Goal: Information Seeking & Learning: Compare options

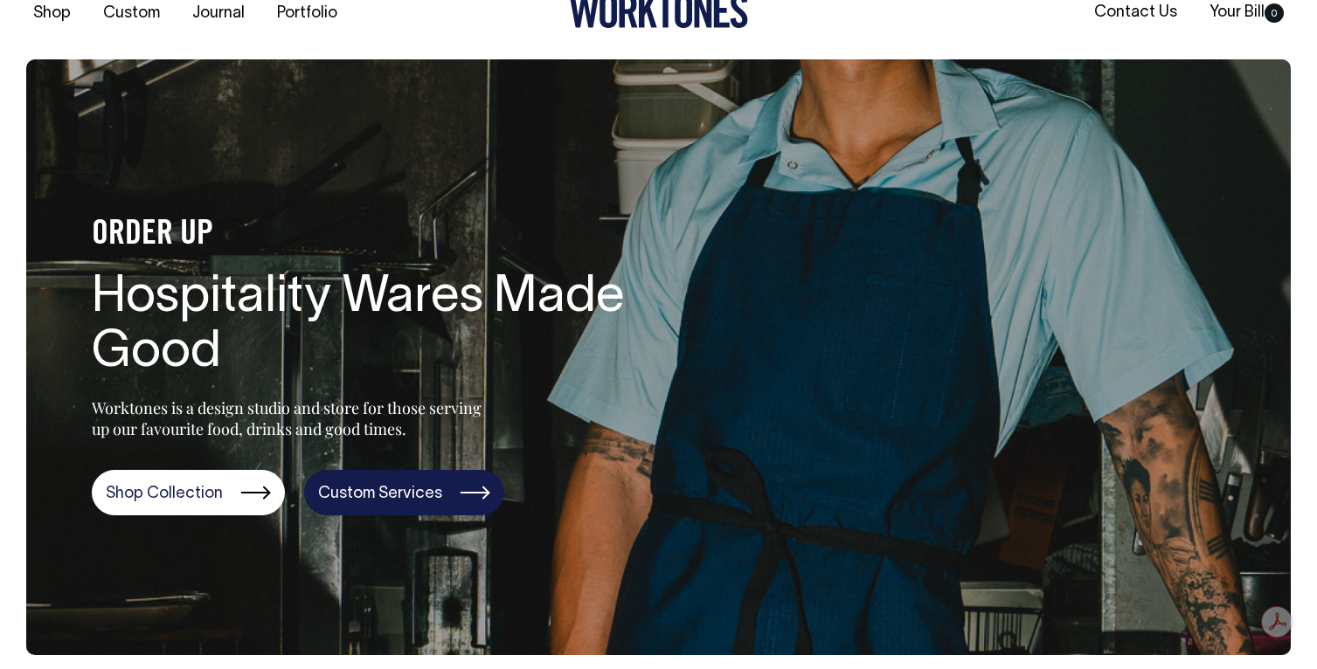
scroll to position [34, 0]
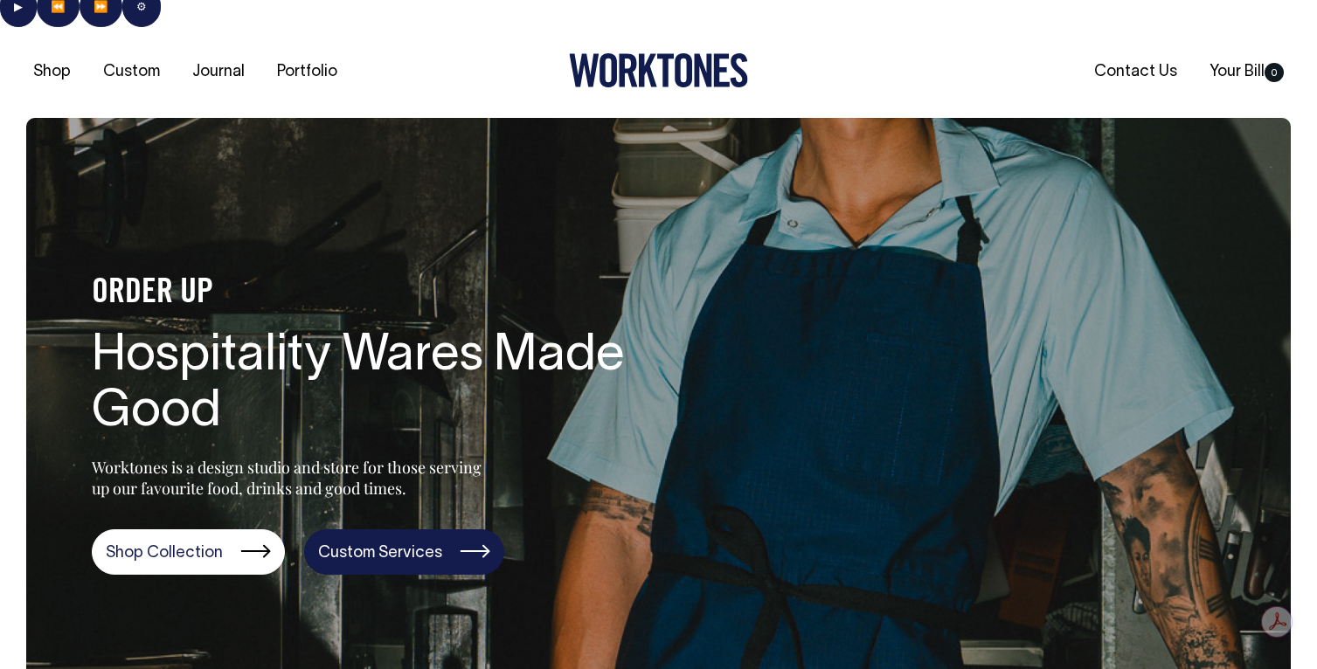
click at [338, 529] on link "Custom Services" at bounding box center [404, 551] width 200 height 45
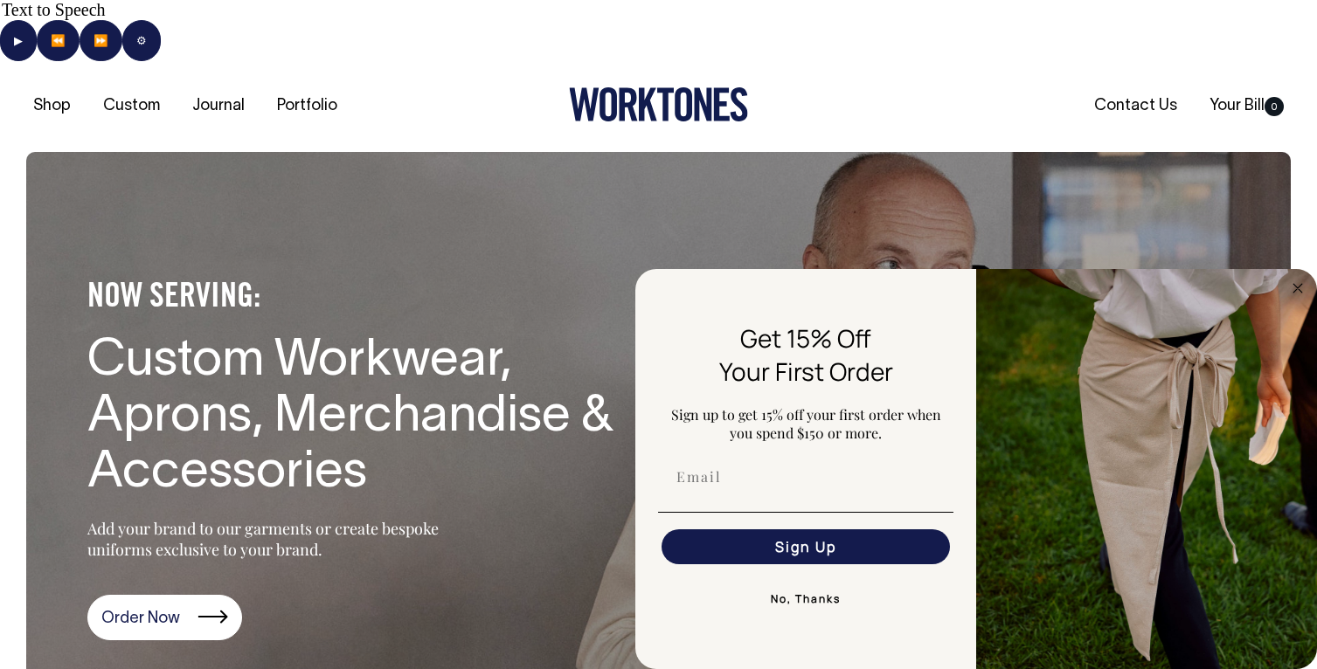
click at [917, 189] on section "NOW SERVING: Custom Workwear, Aprons, Merchandise & Accessories Add your brand …" at bounding box center [658, 450] width 1264 height 596
click at [1296, 287] on circle "Close dialog" at bounding box center [1298, 288] width 20 height 20
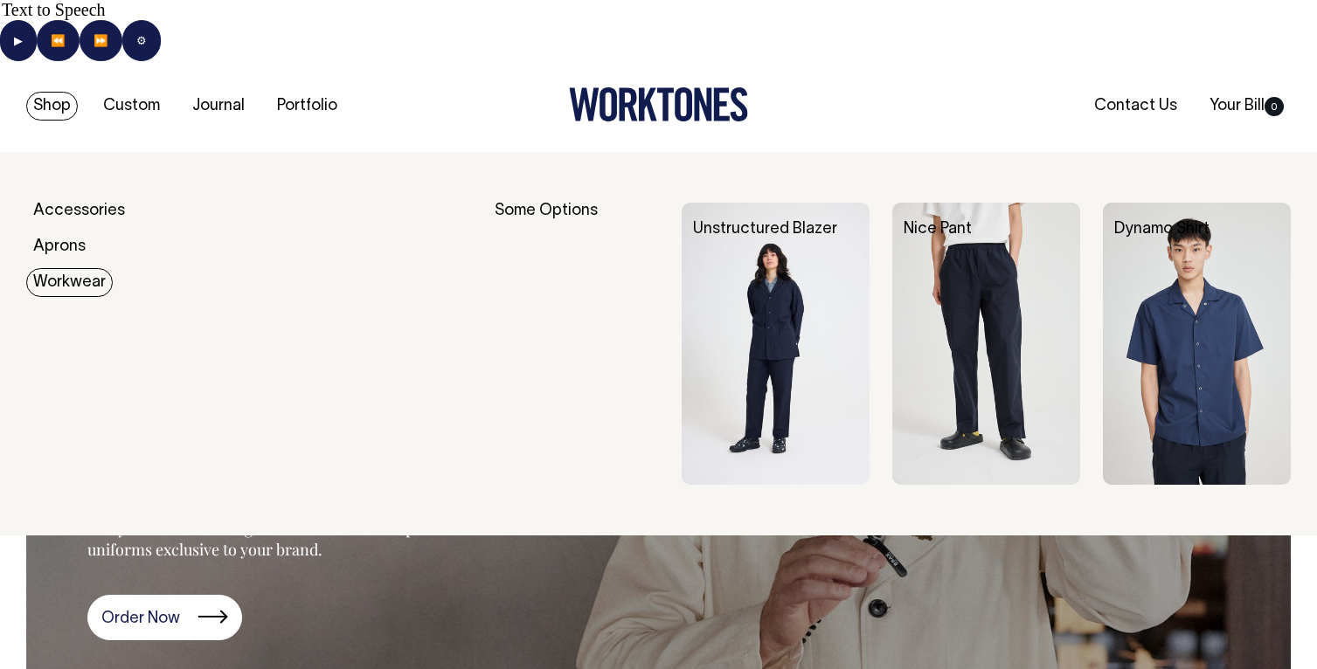
click at [70, 268] on link "Workwear" at bounding box center [69, 282] width 86 height 29
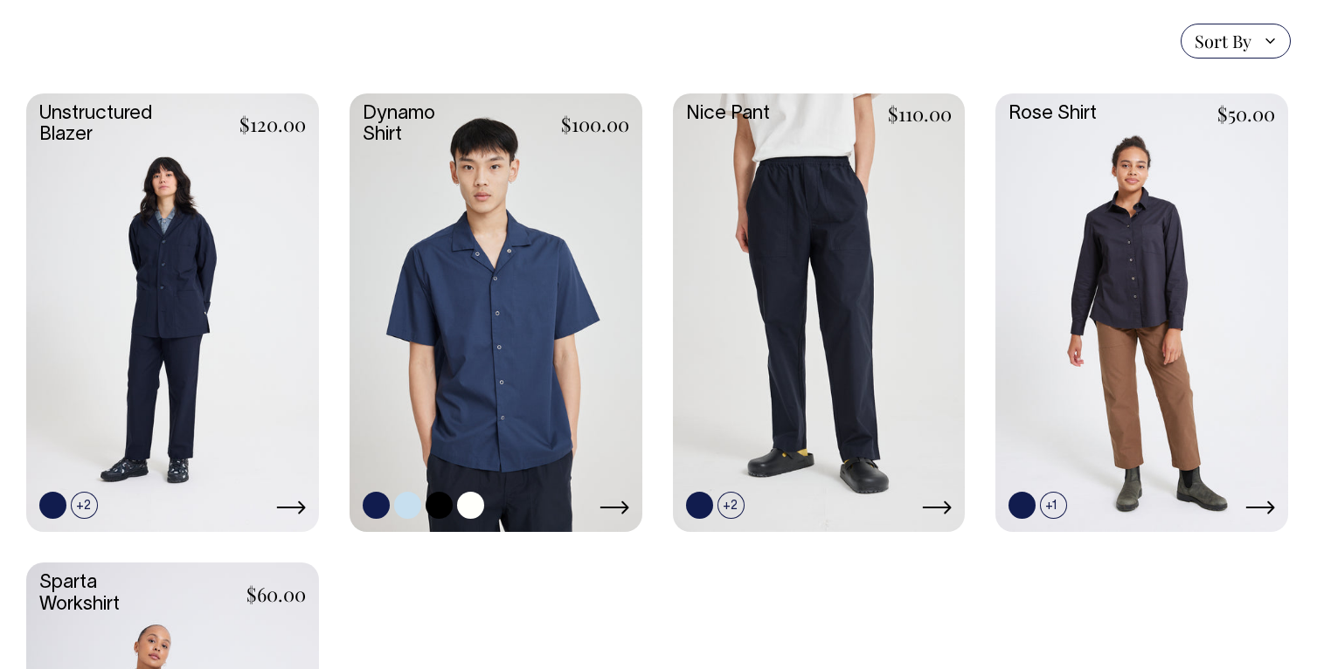
scroll to position [551, 0]
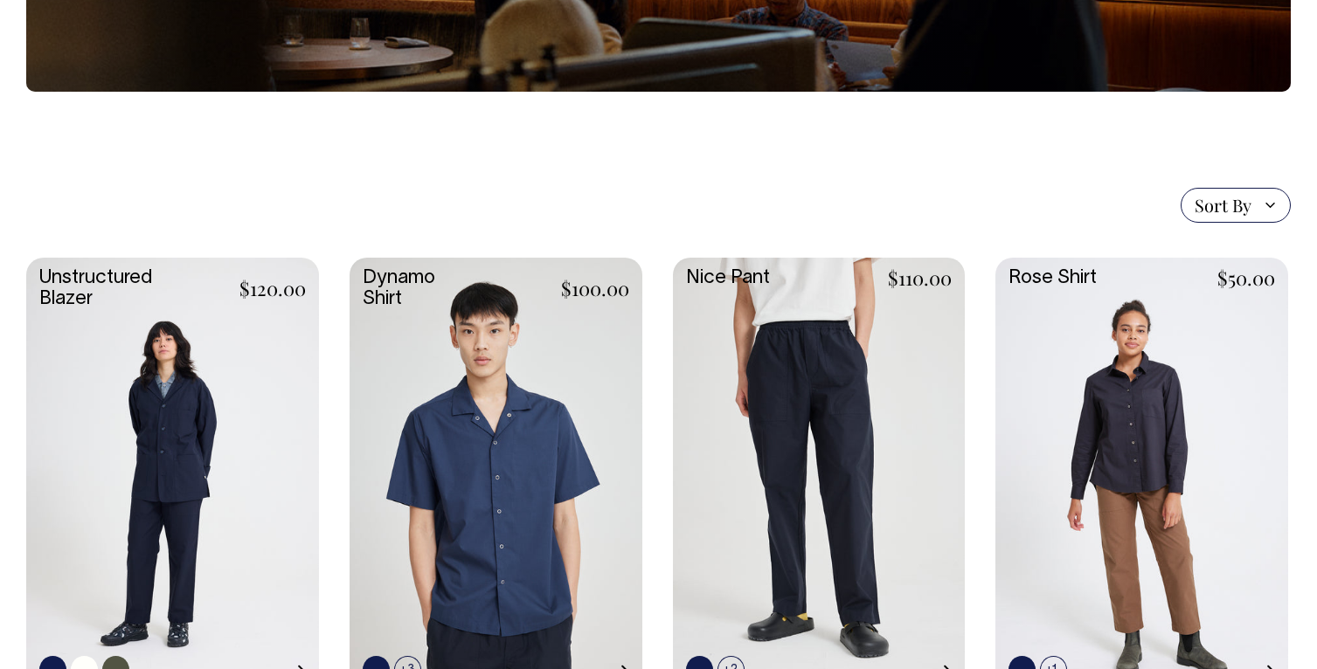
click at [203, 438] on link at bounding box center [172, 475] width 293 height 435
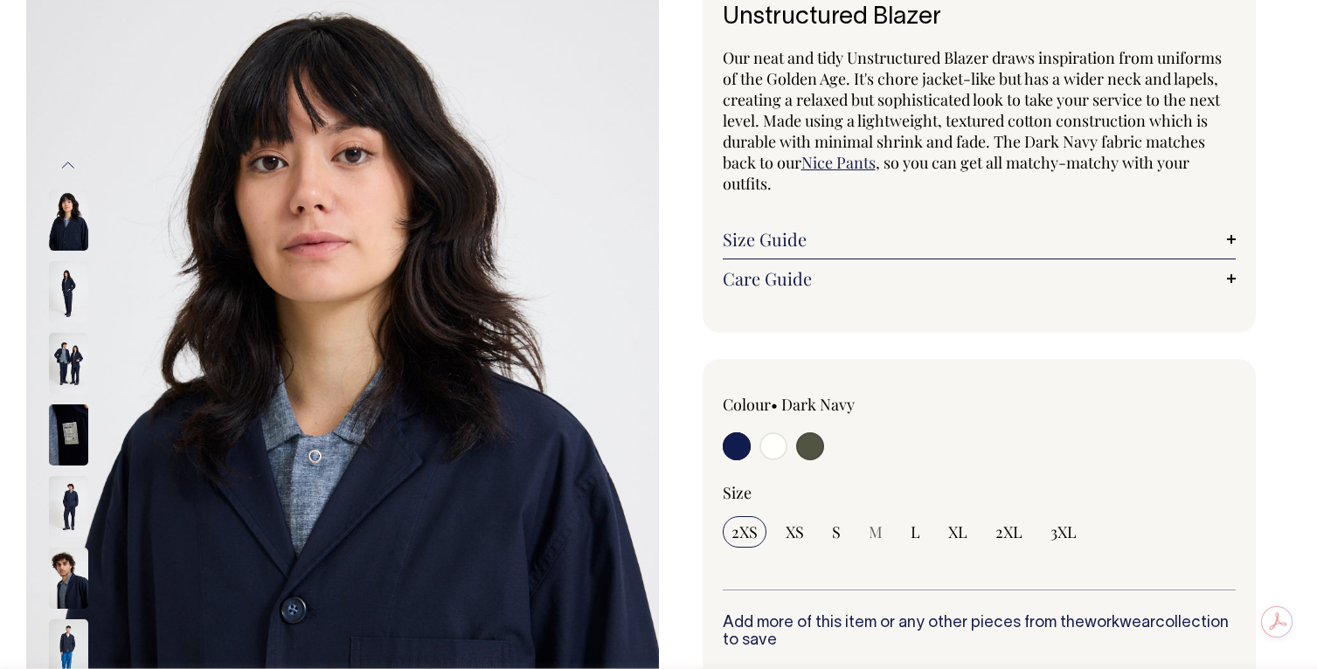
scroll to position [192, 0]
click at [771, 432] on input "radio" at bounding box center [773, 446] width 28 height 28
radio input "true"
select select "Off-White"
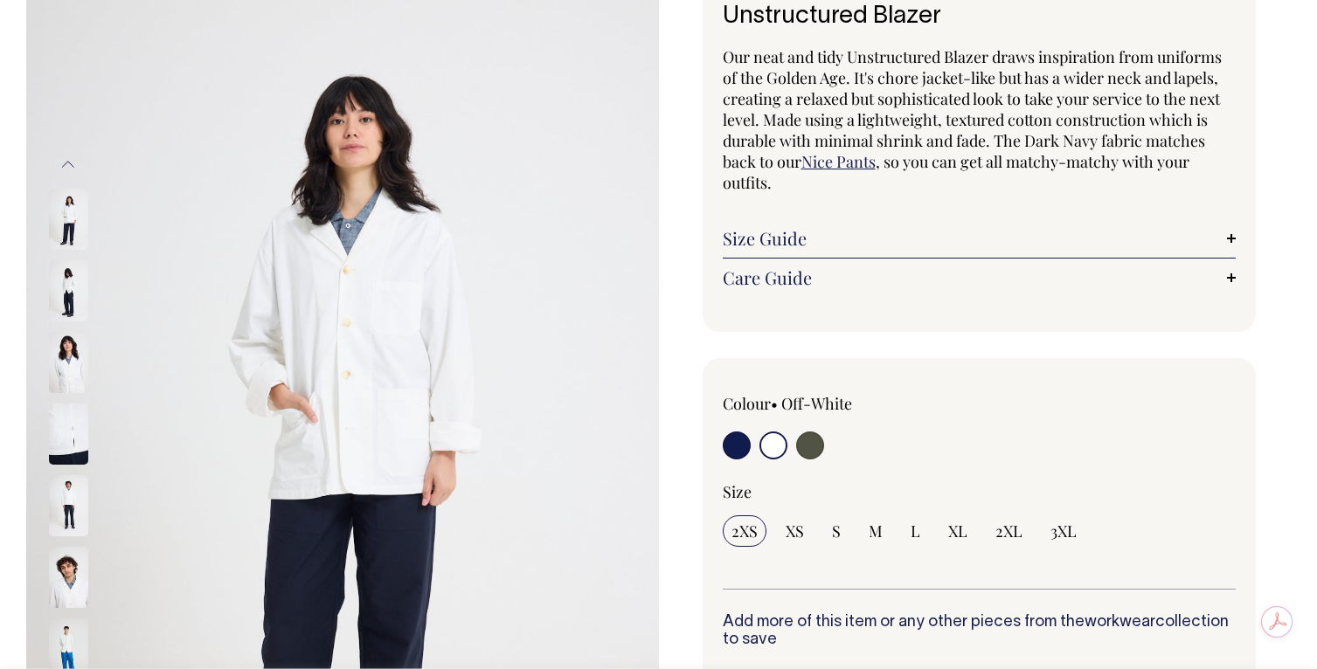
click at [805, 432] on input "radio" at bounding box center [810, 446] width 28 height 28
radio input "true"
select select "Olive"
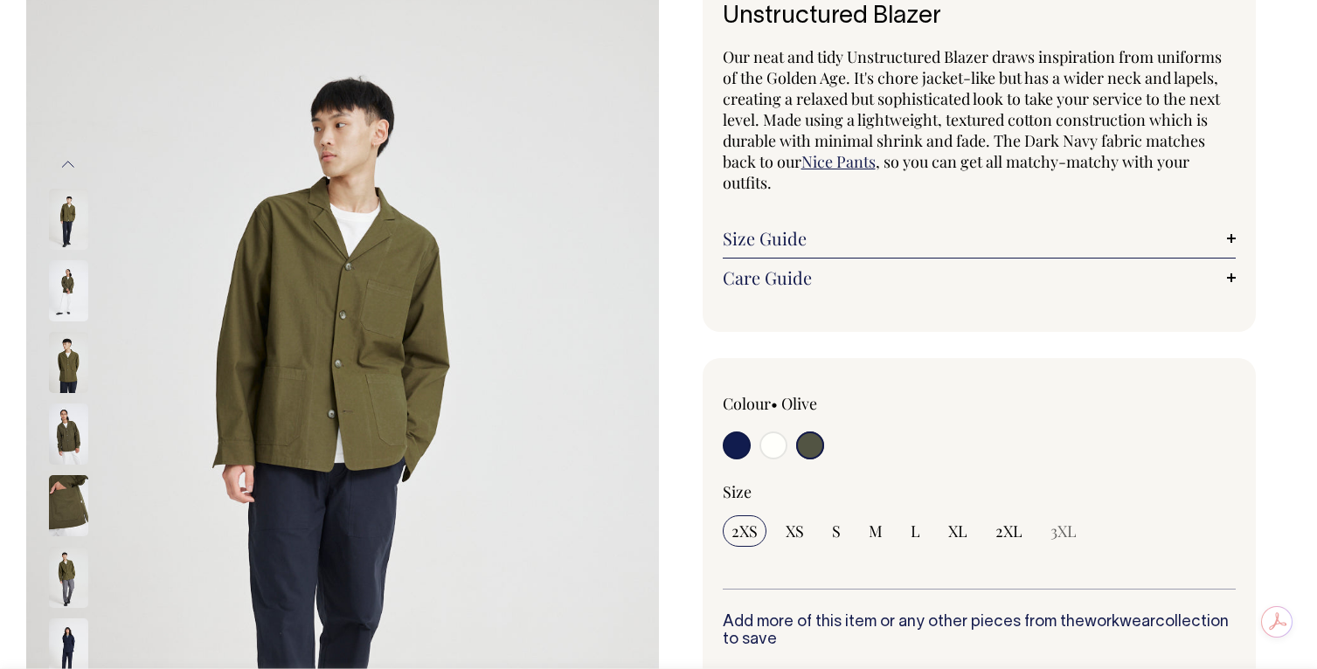
click at [767, 432] on input "radio" at bounding box center [773, 446] width 28 height 28
radio input "true"
select select "Off-White"
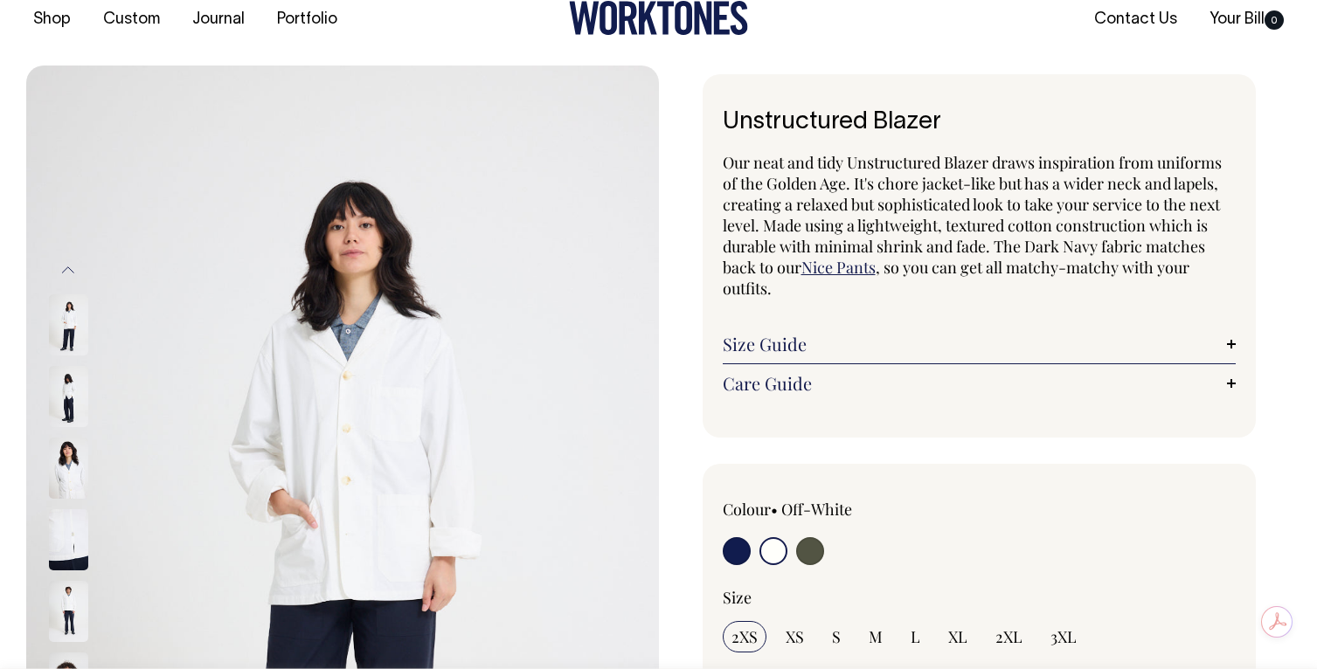
scroll to position [86, 0]
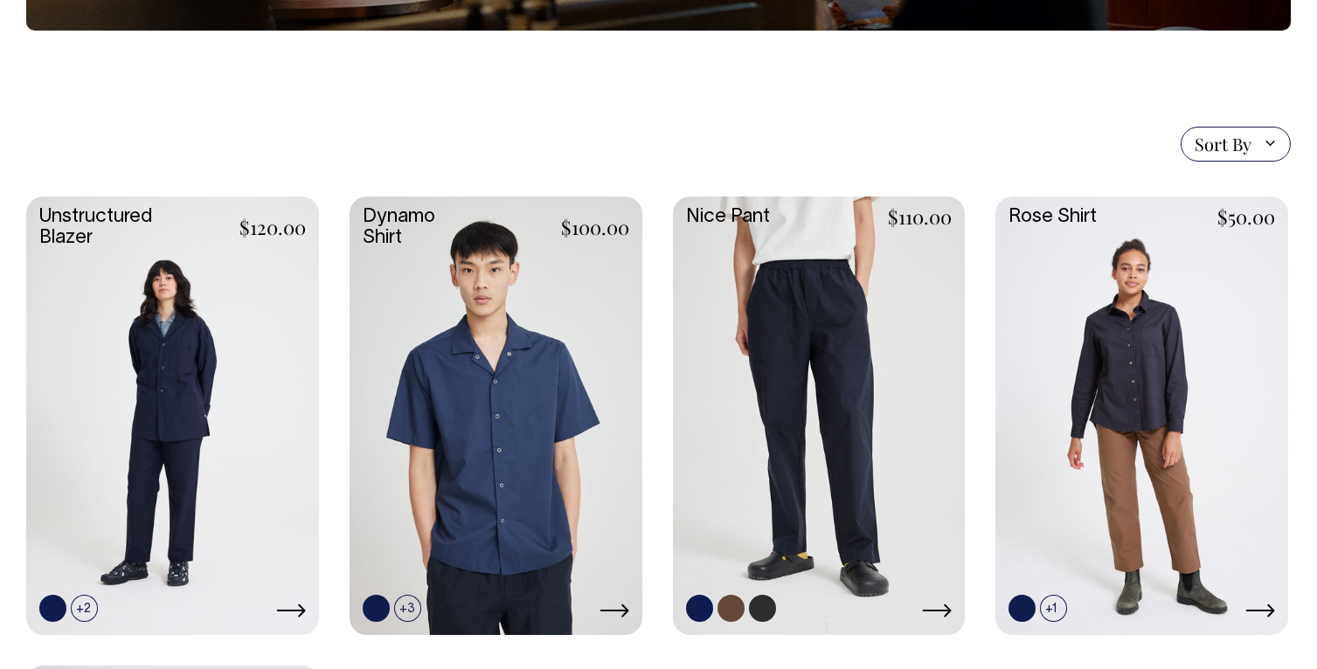
scroll to position [388, 0]
click at [811, 368] on link at bounding box center [819, 414] width 293 height 435
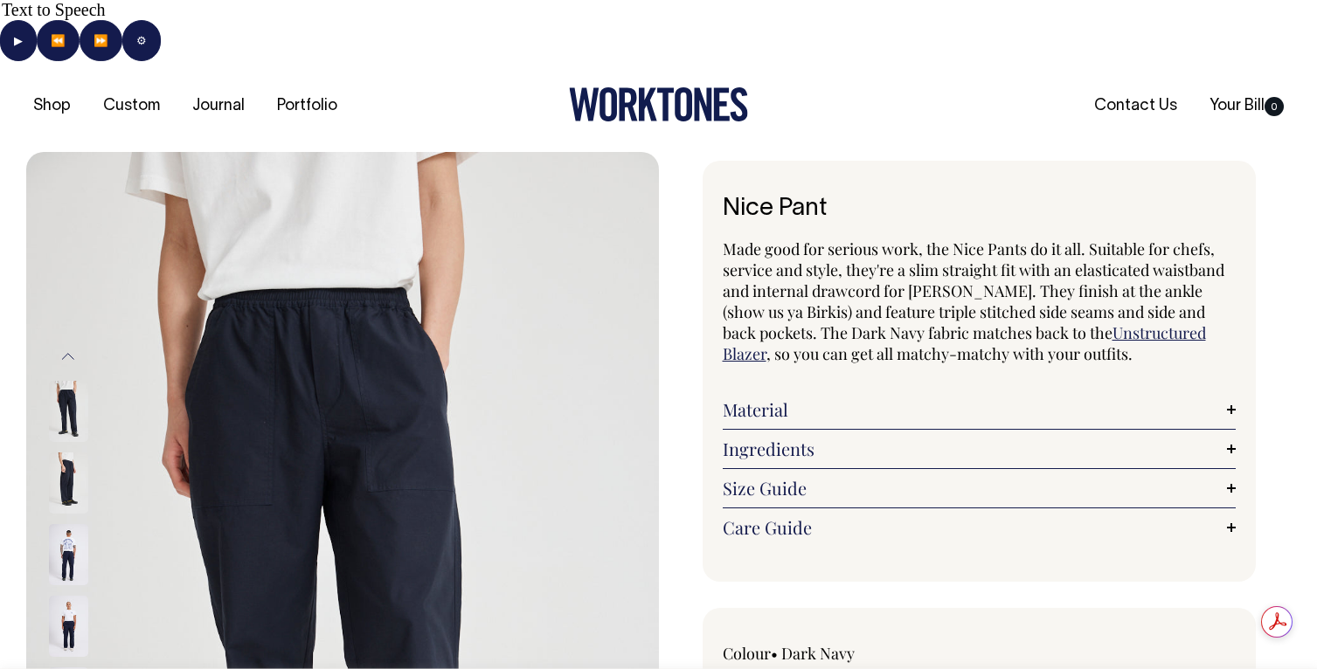
radio input "true"
select select "Charcoal"
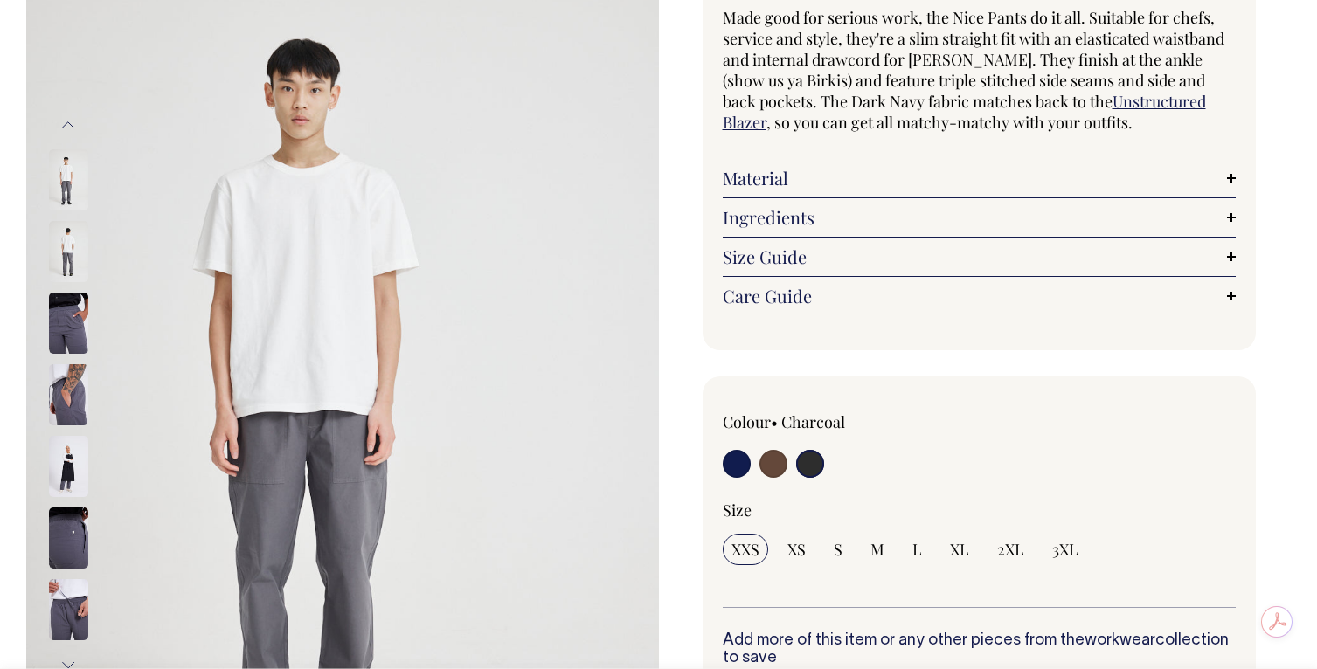
scroll to position [232, 0]
click at [778, 449] on input "radio" at bounding box center [773, 463] width 28 height 28
radio input "true"
radio input "false"
select select "Chocolate"
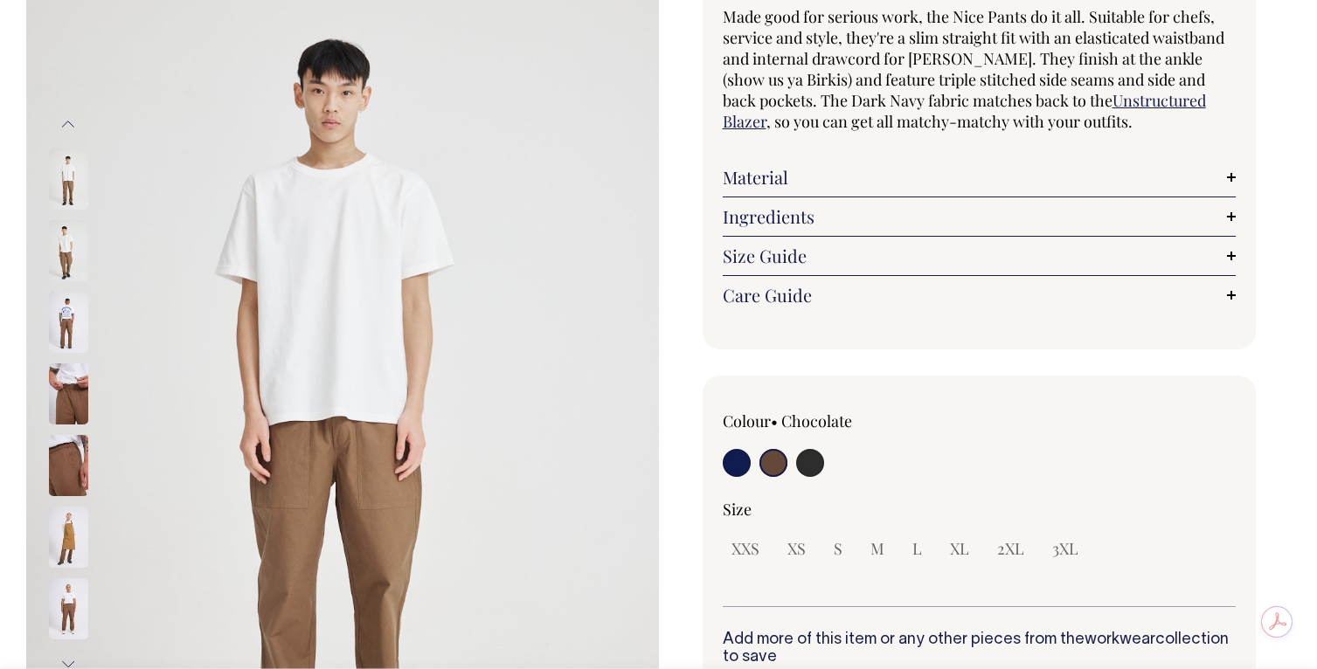
click at [728, 449] on input "radio" at bounding box center [736, 463] width 28 height 28
radio input "true"
select select "Dark Navy"
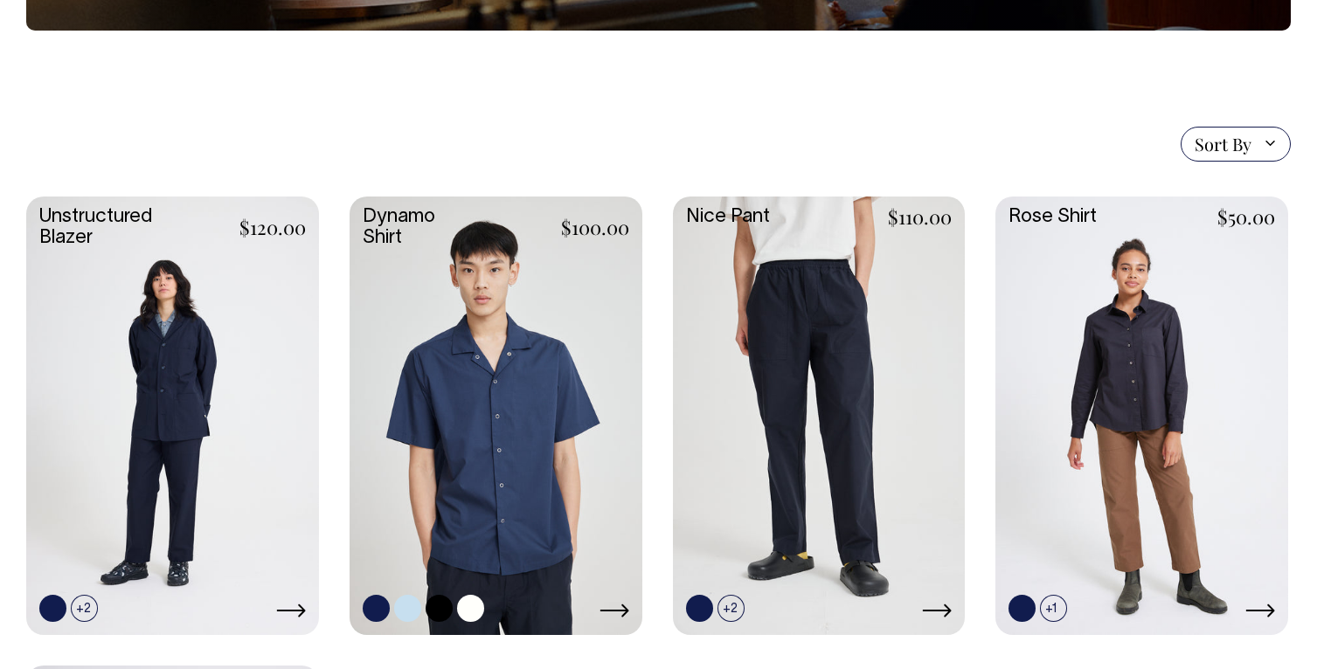
click at [526, 302] on link at bounding box center [495, 414] width 293 height 435
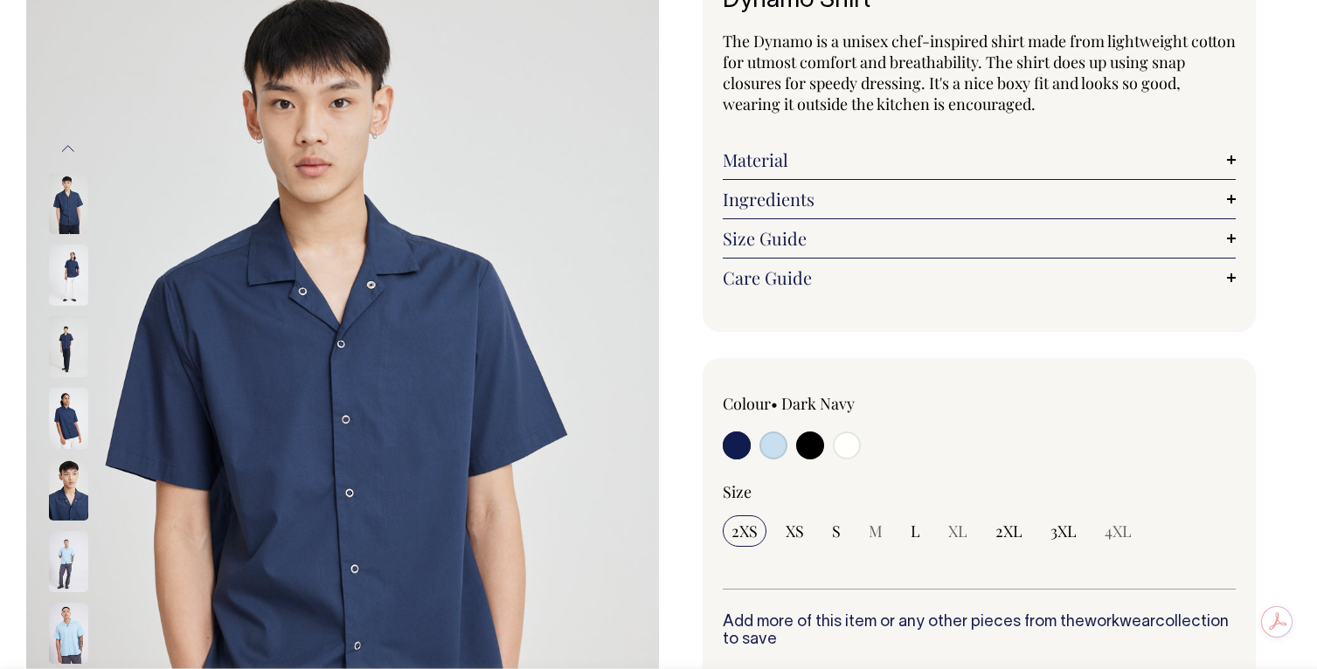
scroll to position [208, 0]
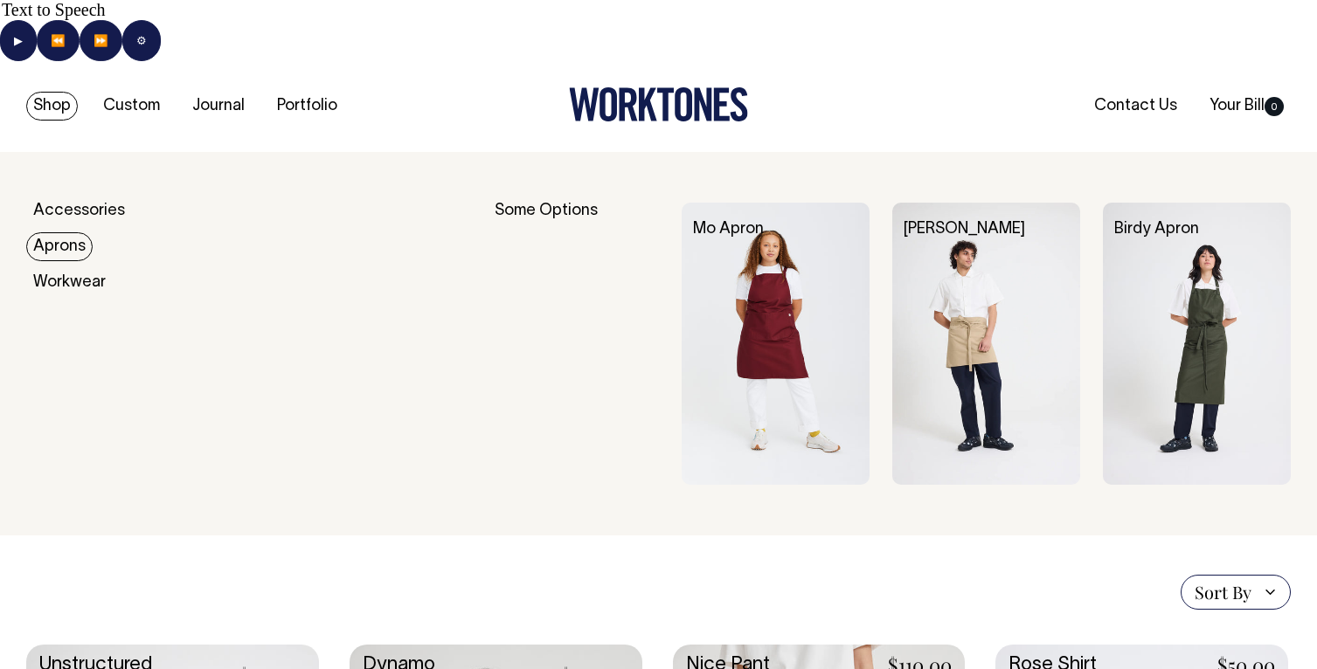
click at [66, 232] on link "Aprons" at bounding box center [59, 246] width 66 height 29
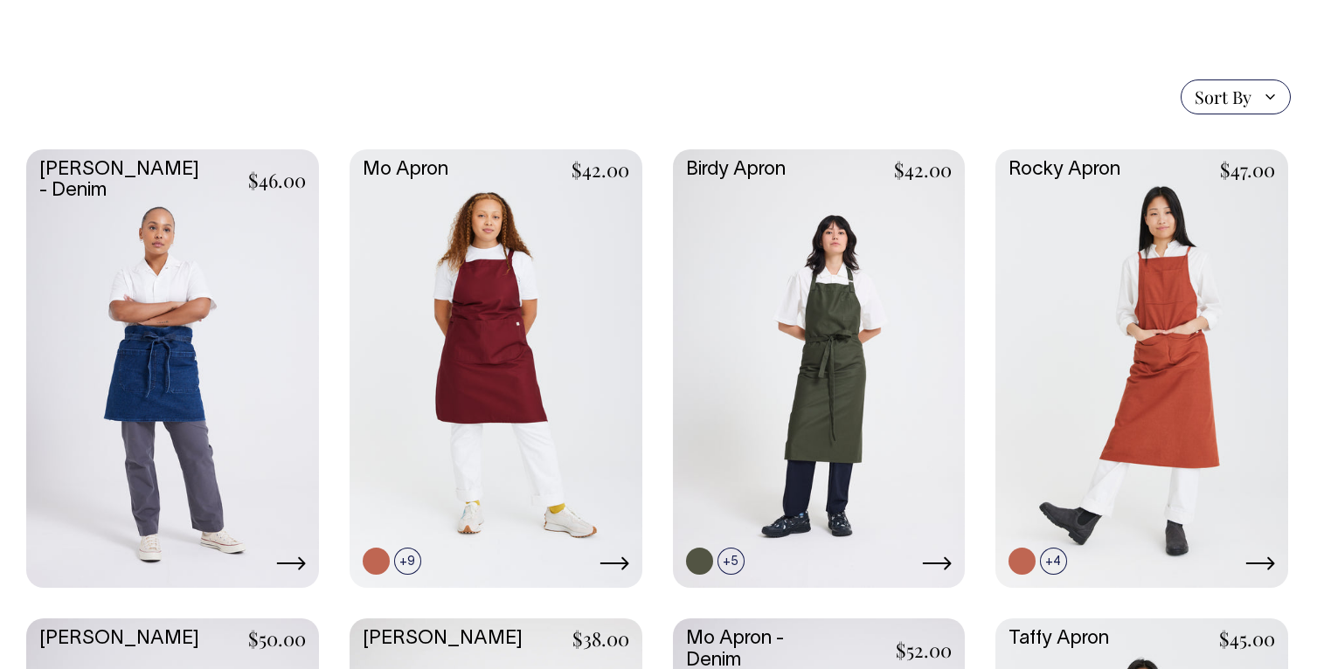
scroll to position [448, 0]
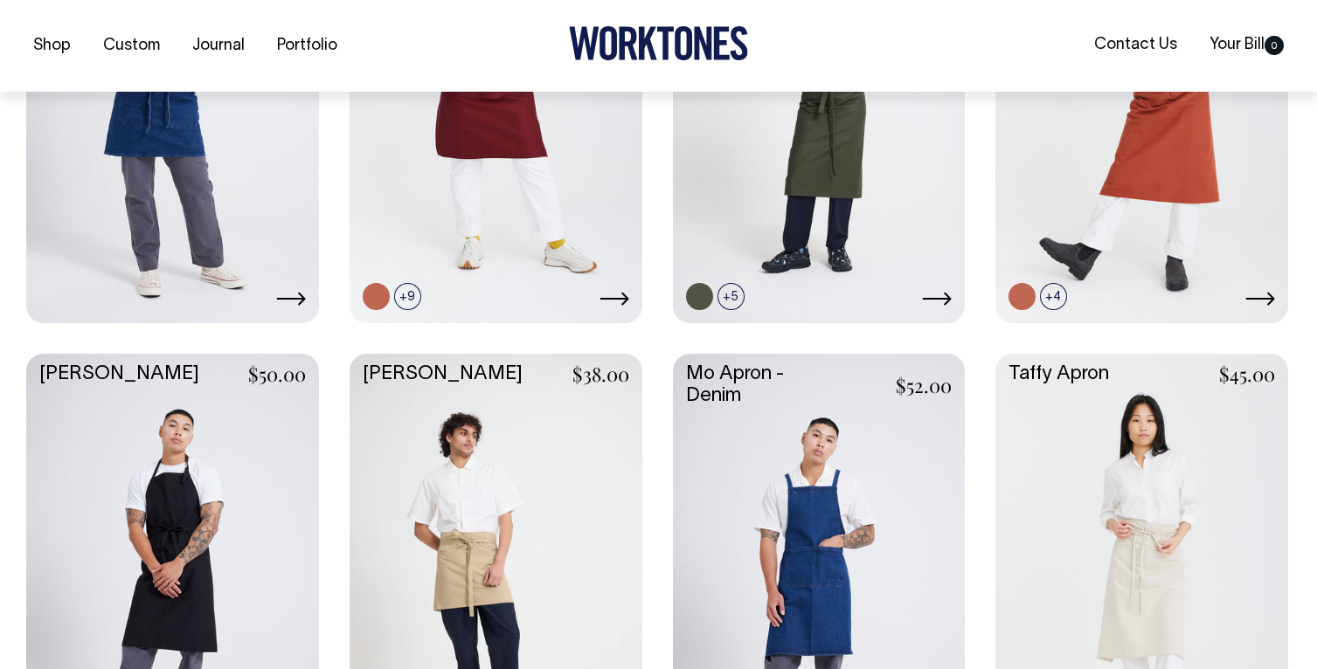
click at [194, 422] on link at bounding box center [172, 571] width 293 height 435
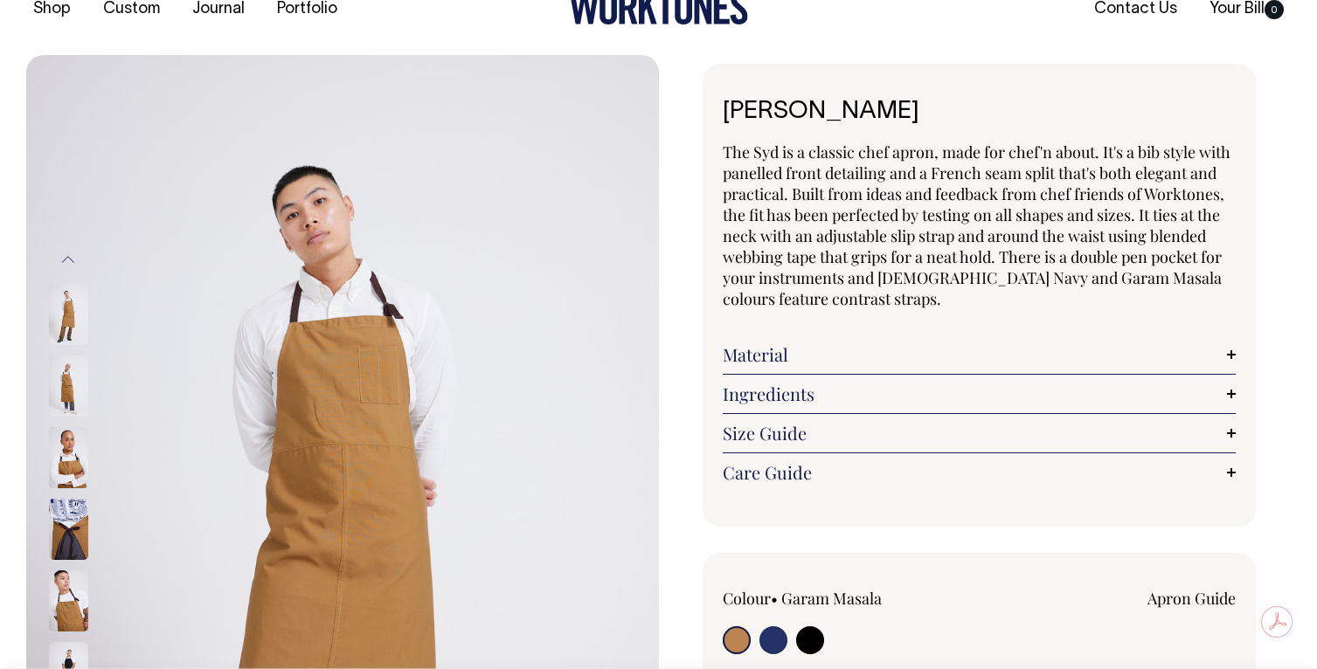
scroll to position [98, 0]
click at [801, 626] on input "radio" at bounding box center [810, 640] width 28 height 28
radio input "true"
select select "Black"
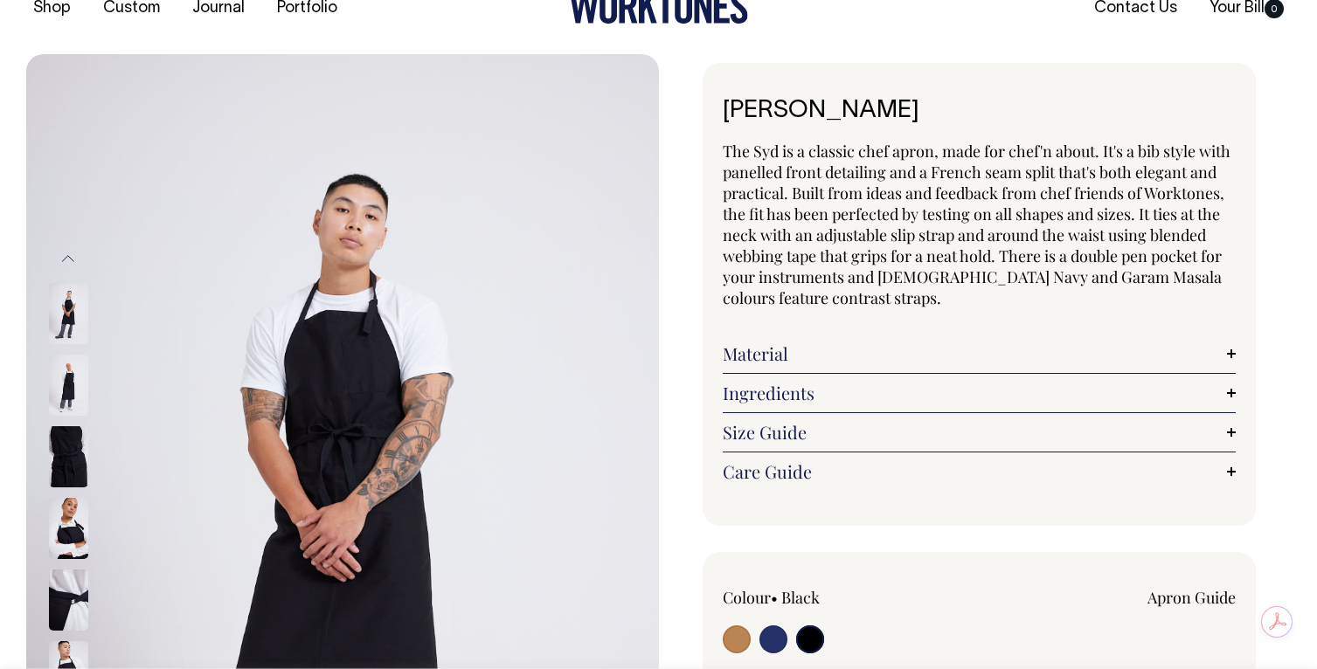
click at [772, 626] on input "radio" at bounding box center [773, 640] width 28 height 28
radio input "true"
select select "French Navy"
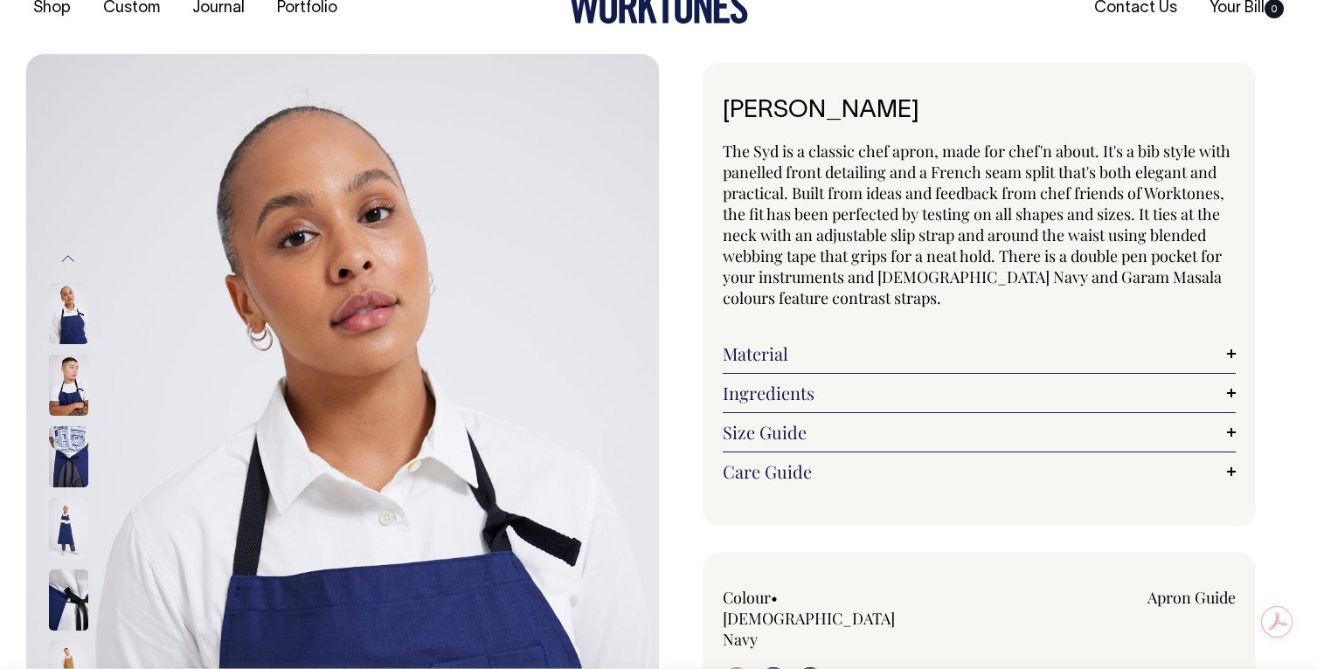
click at [814, 667] on input "radio" at bounding box center [810, 681] width 28 height 28
radio input "true"
select select "Black"
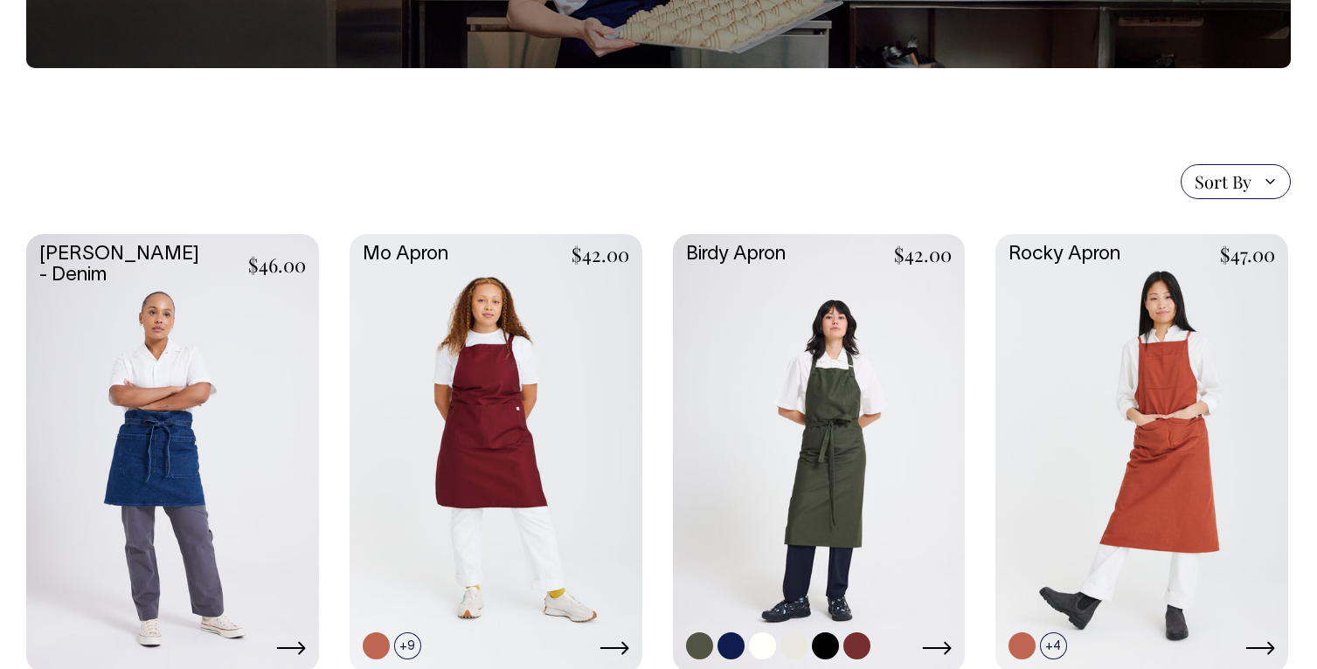
scroll to position [363, 0]
click at [842, 405] on link at bounding box center [819, 451] width 293 height 435
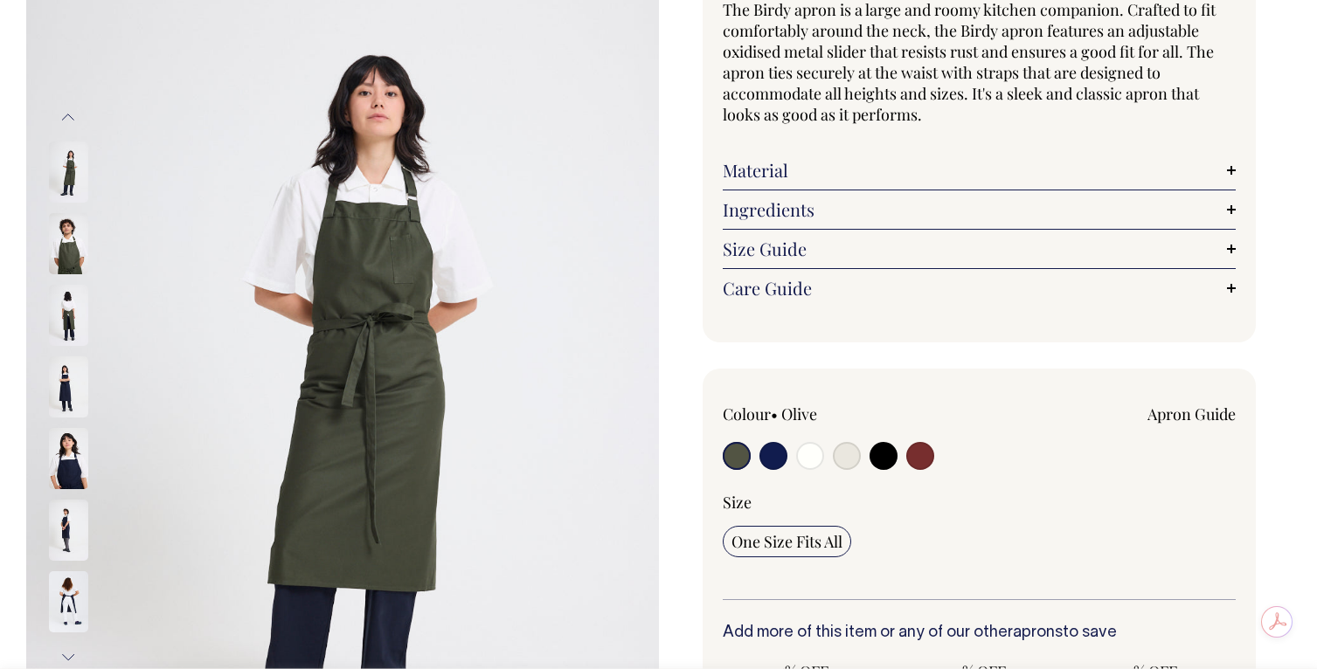
scroll to position [240, 0]
click at [907, 441] on input "radio" at bounding box center [920, 455] width 28 height 28
radio input "true"
select select "Burgundy"
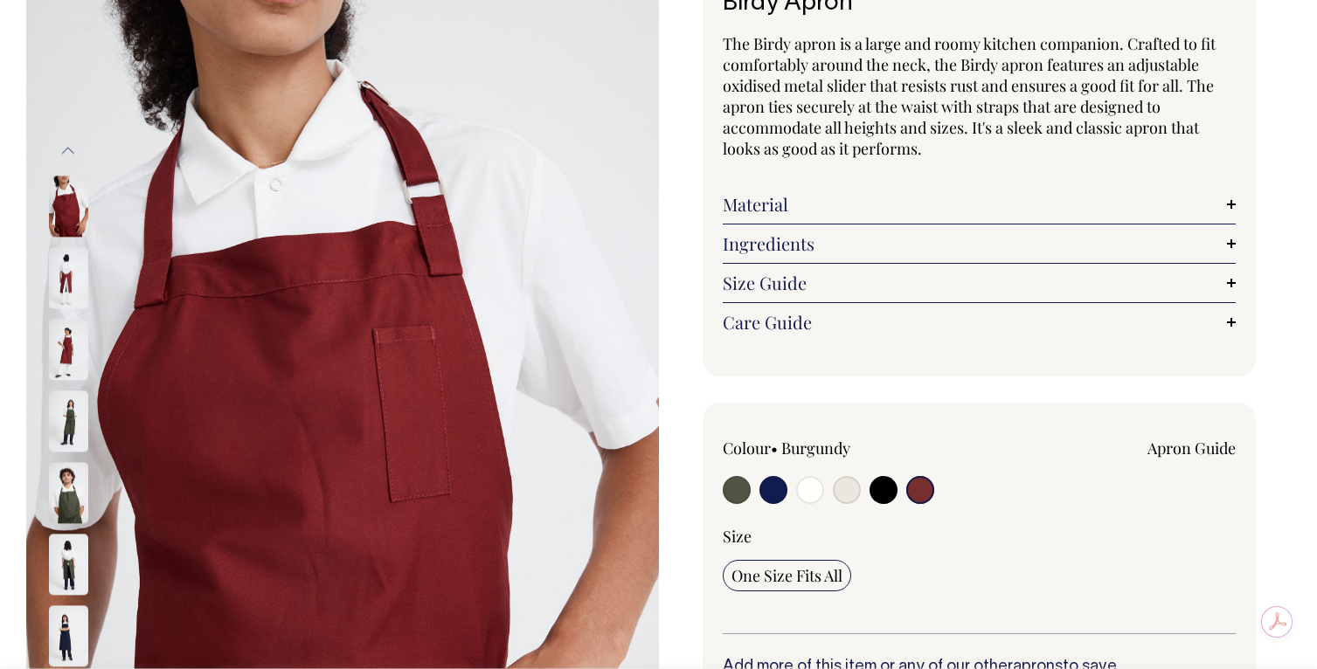
scroll to position [205, 0]
click at [881, 476] on input "radio" at bounding box center [883, 490] width 28 height 28
radio input "true"
select select "Black"
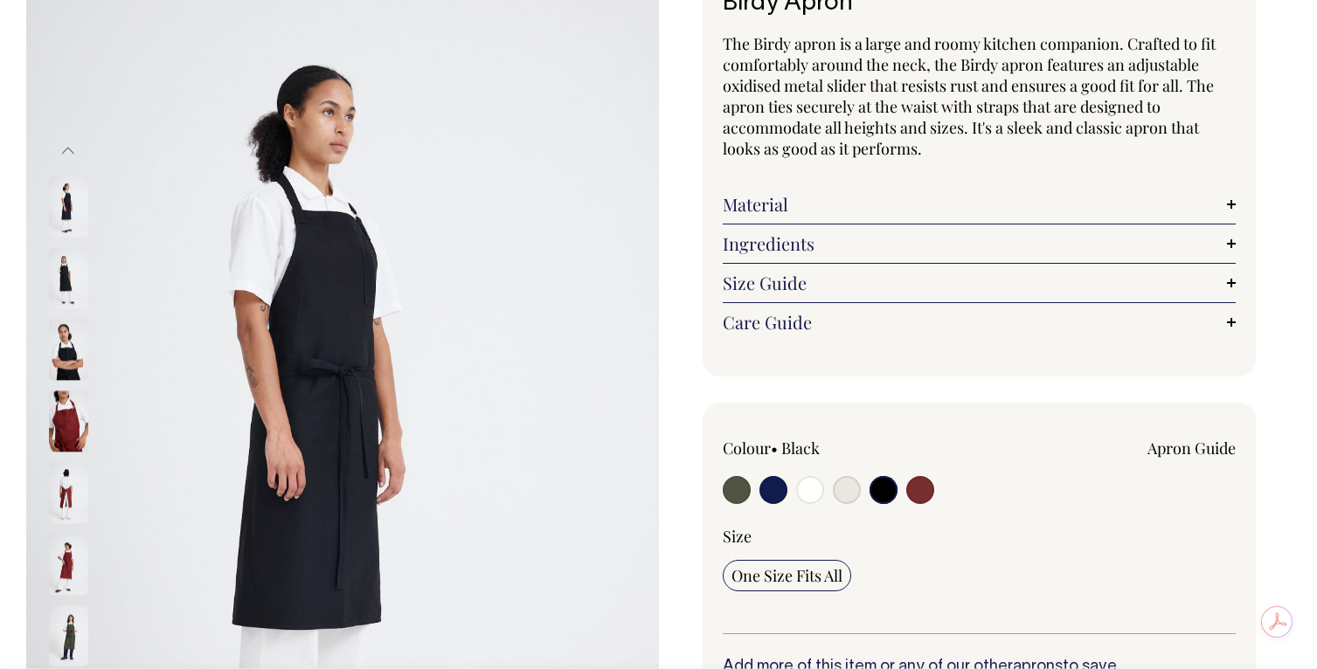
click at [774, 476] on input "radio" at bounding box center [773, 490] width 28 height 28
radio input "true"
select select "Dark Navy"
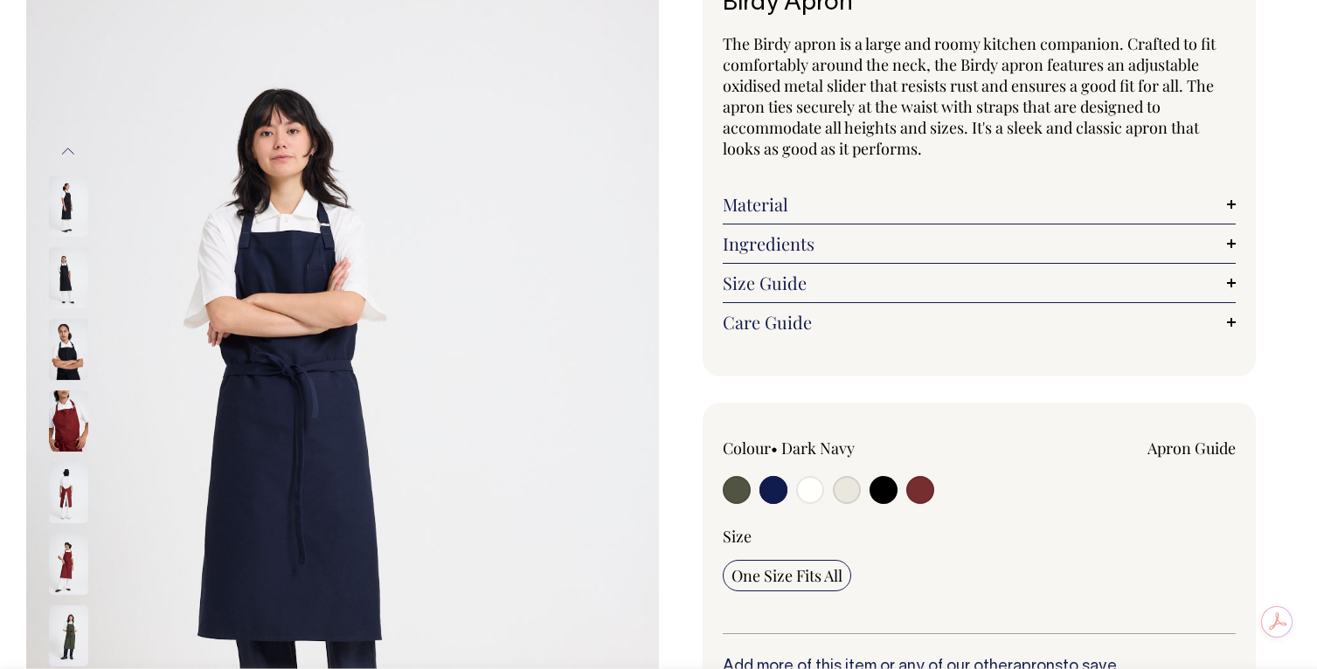
click at [800, 476] on input "radio" at bounding box center [810, 490] width 28 height 28
radio input "true"
select select "Off-White"
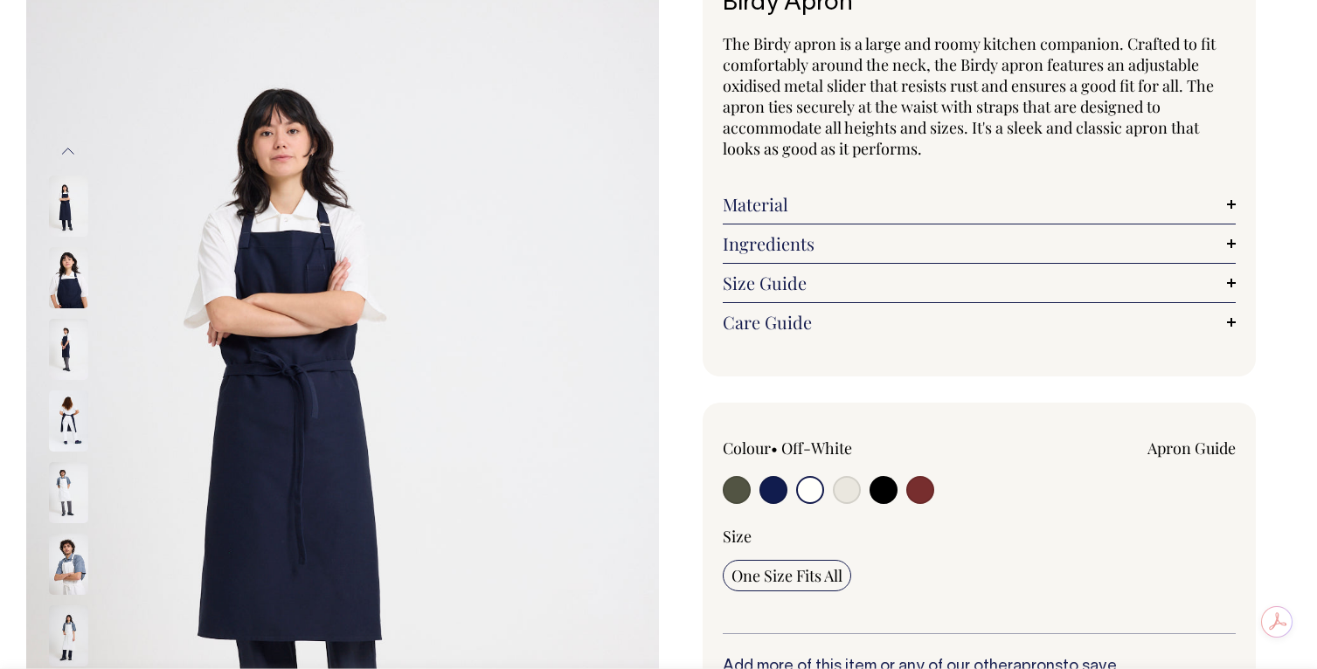
click at [800, 476] on input "radio" at bounding box center [810, 490] width 28 height 28
click at [60, 462] on img at bounding box center [68, 492] width 39 height 61
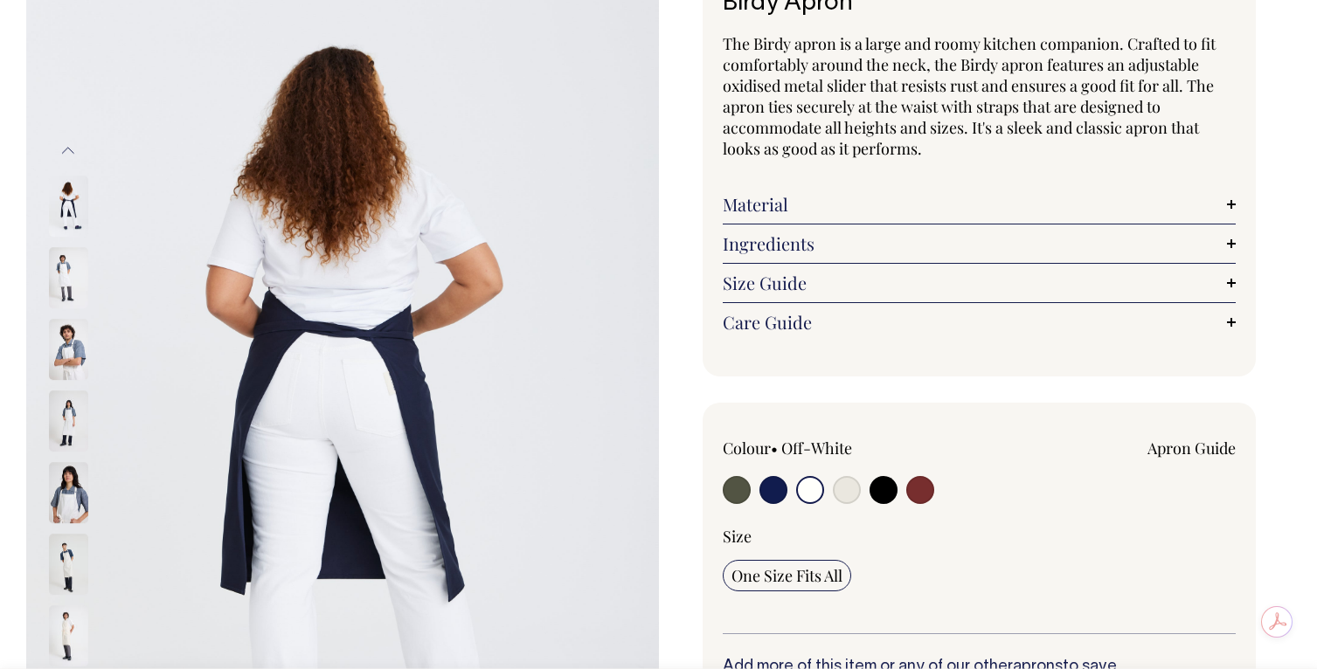
click at [71, 534] on img at bounding box center [68, 564] width 39 height 61
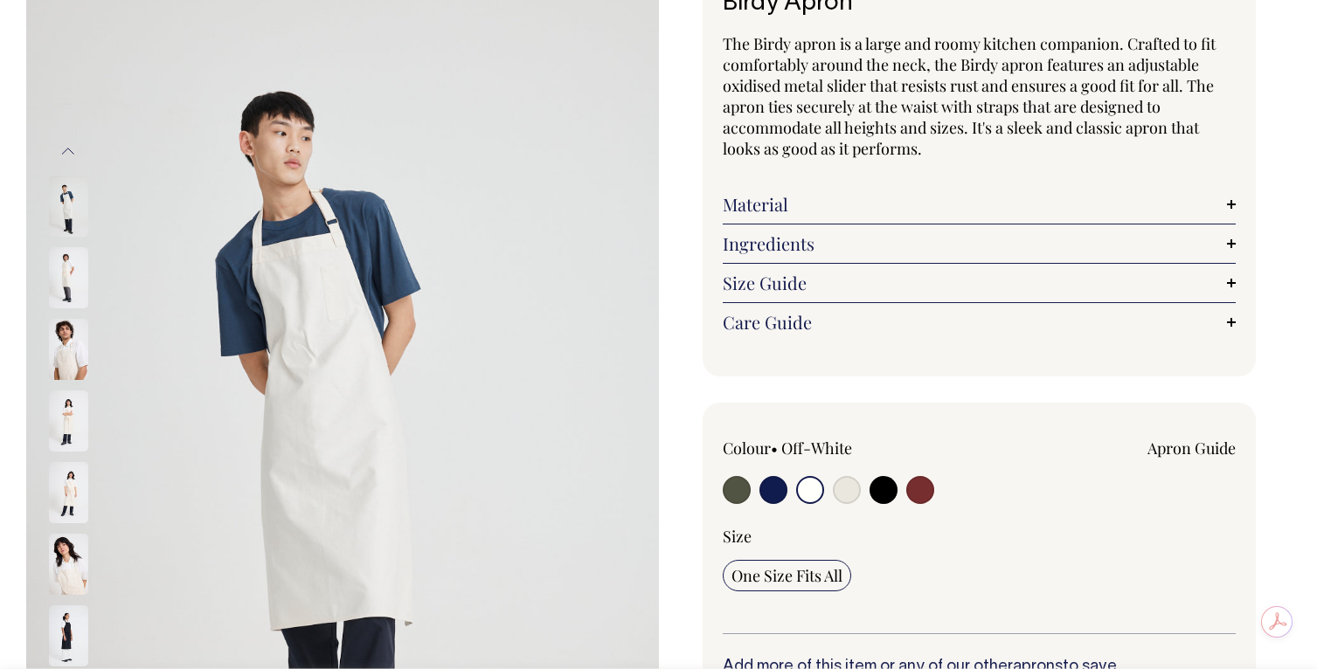
click at [918, 476] on input "radio" at bounding box center [920, 490] width 28 height 28
radio input "true"
select select "Burgundy"
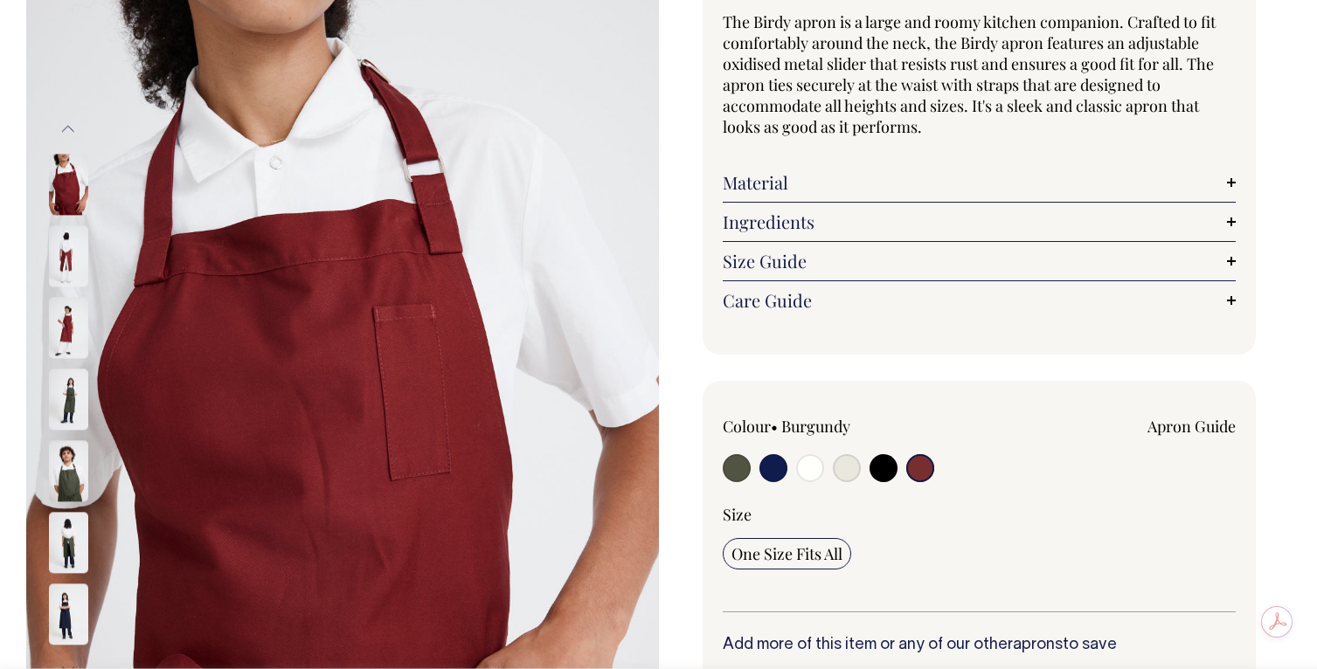
click at [851, 454] on label at bounding box center [847, 470] width 28 height 32
click at [851, 454] on input "radio" at bounding box center [847, 468] width 28 height 28
radio input "true"
select select "Natural"
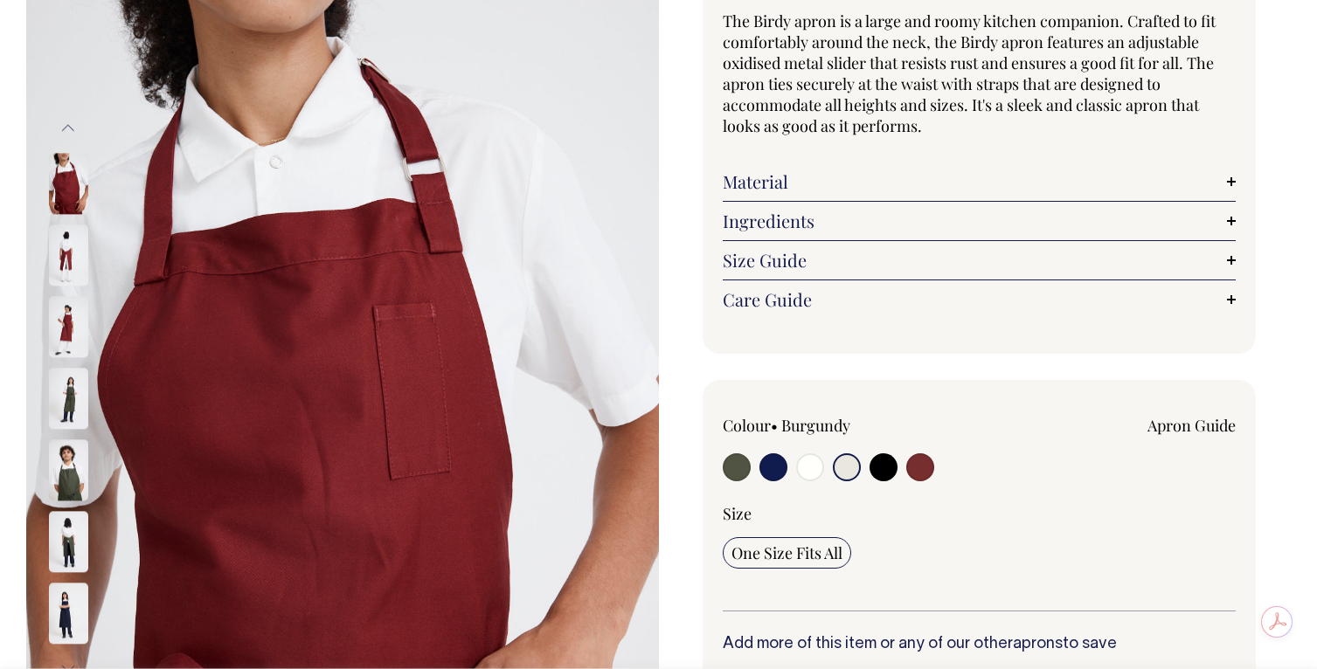
click at [851, 453] on input "radio" at bounding box center [847, 467] width 28 height 28
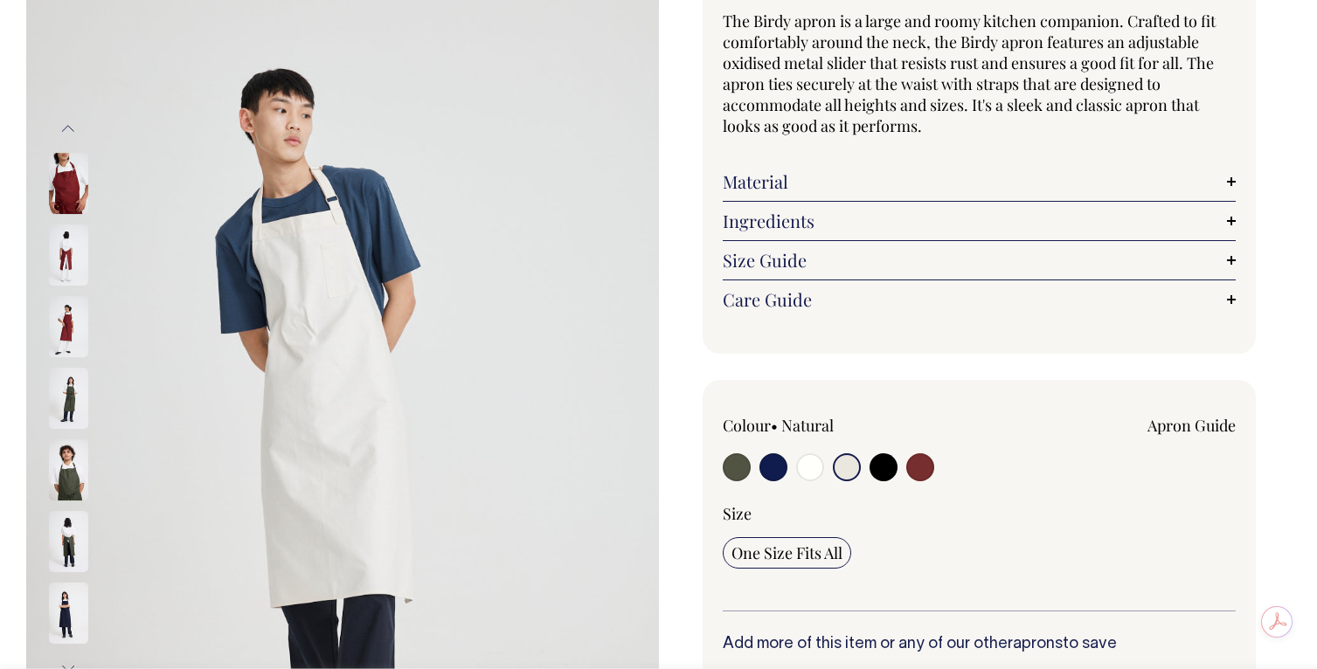
scroll to position [230, 0]
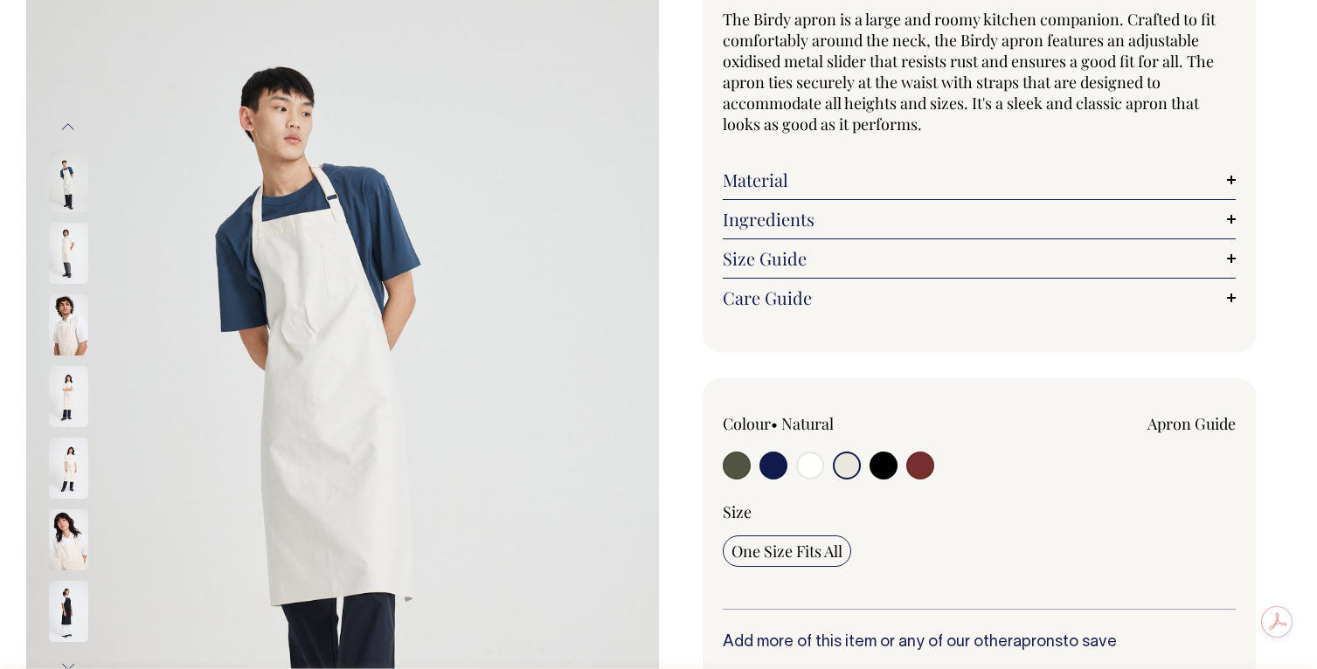
click at [923, 452] on input "radio" at bounding box center [920, 466] width 28 height 28
radio input "true"
select select "Burgundy"
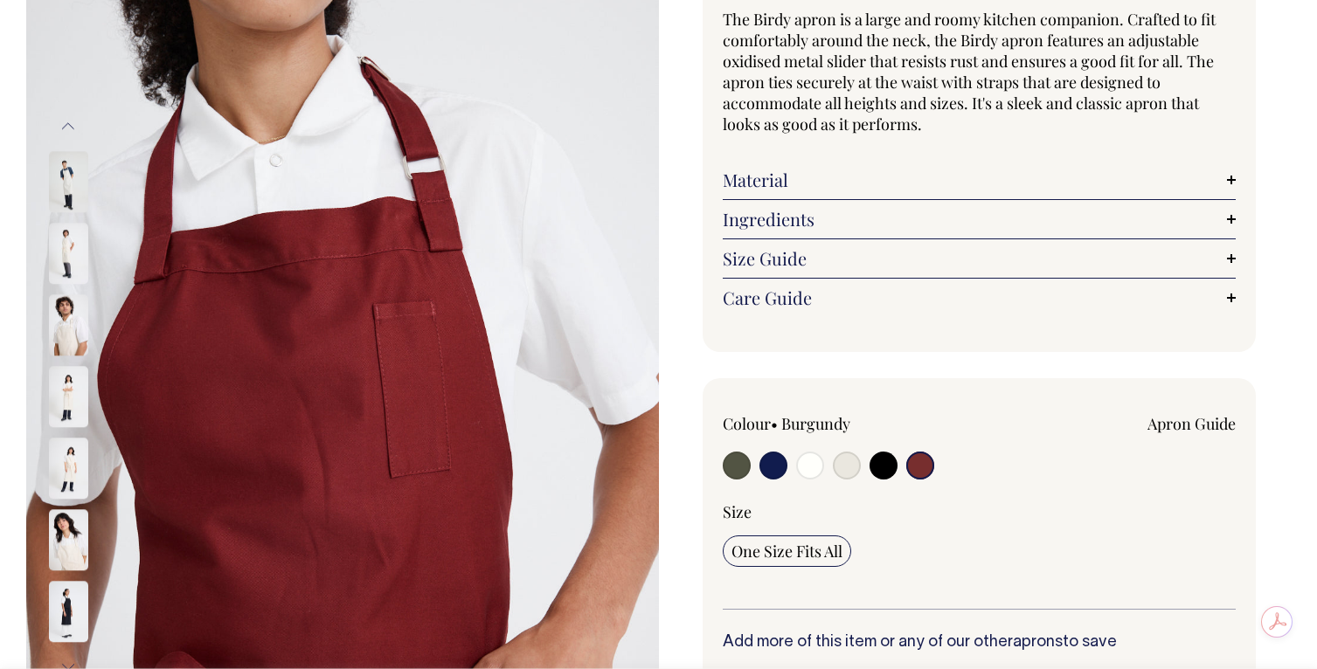
click at [888, 452] on input "radio" at bounding box center [883, 466] width 28 height 28
radio input "true"
select select "Black"
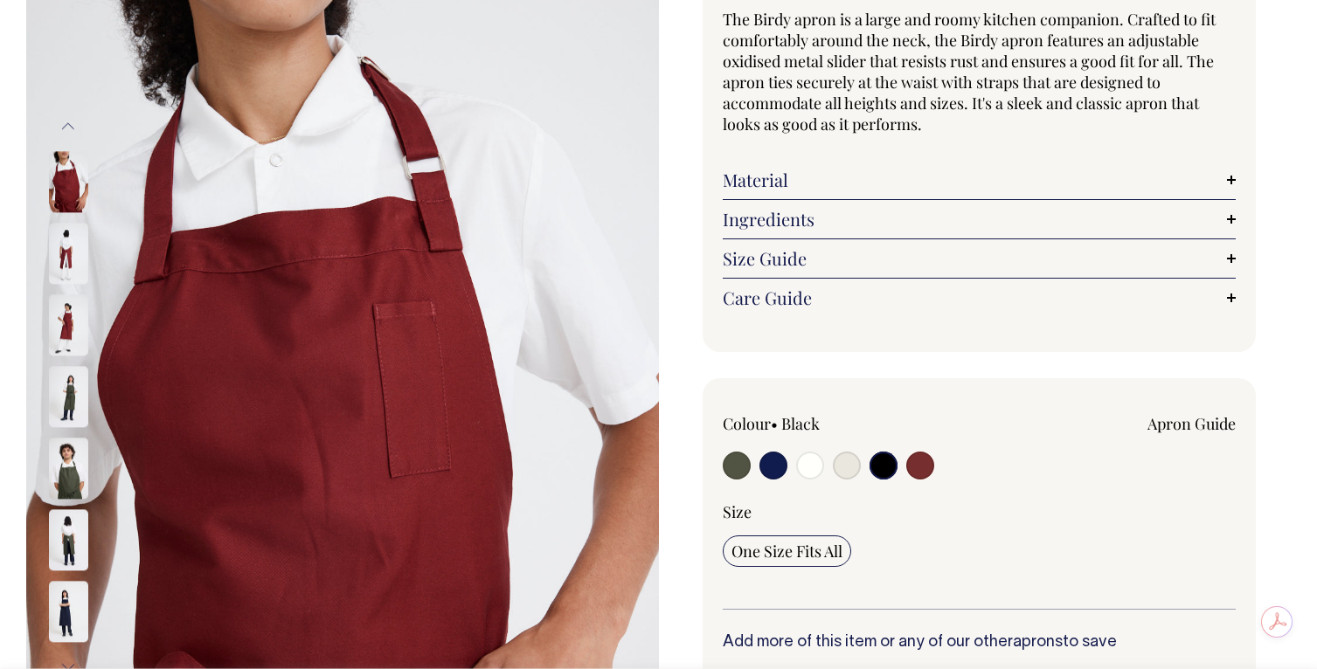
click at [773, 452] on input "radio" at bounding box center [773, 466] width 28 height 28
radio input "true"
select select "Dark Navy"
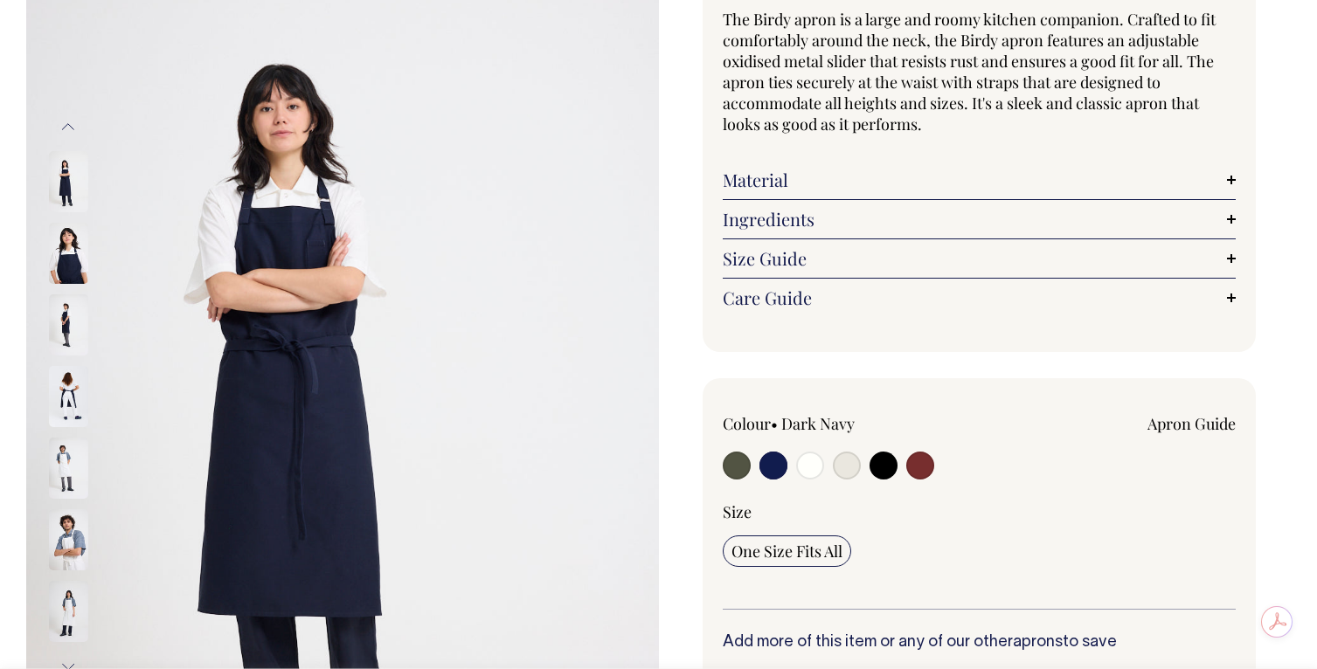
click at [875, 452] on input "radio" at bounding box center [883, 466] width 28 height 28
radio input "true"
select select "Black"
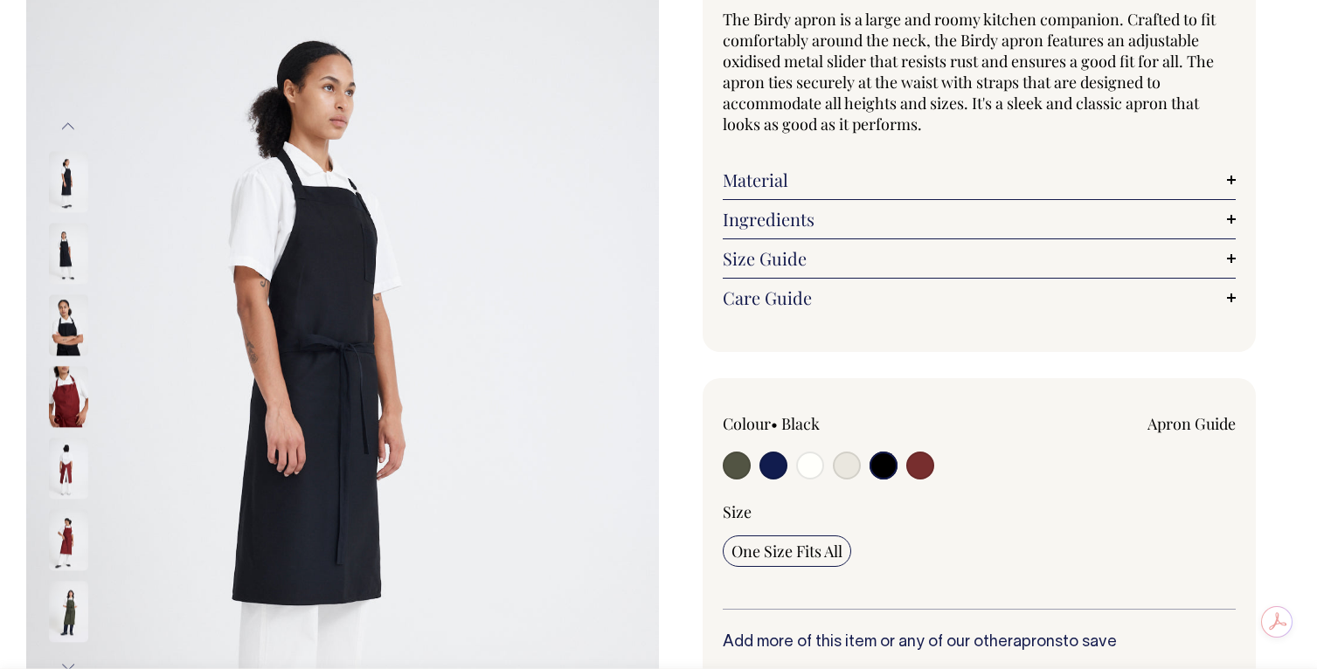
click at [71, 223] on img at bounding box center [68, 253] width 39 height 61
